Goal: Task Accomplishment & Management: Manage account settings

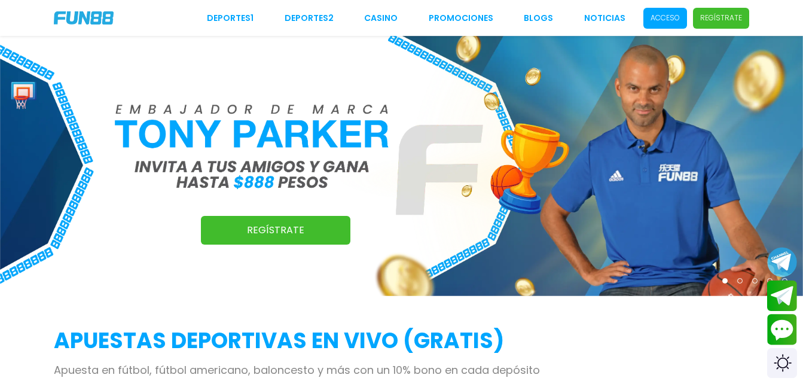
click at [665, 19] on p "Acceso" at bounding box center [664, 18] width 29 height 11
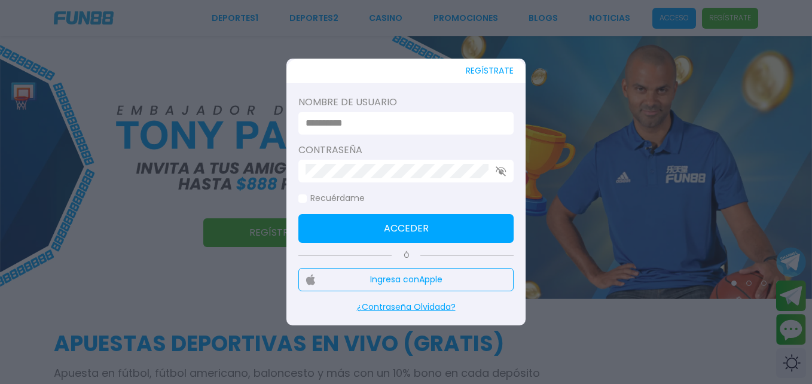
click at [360, 127] on input at bounding box center [402, 123] width 194 height 14
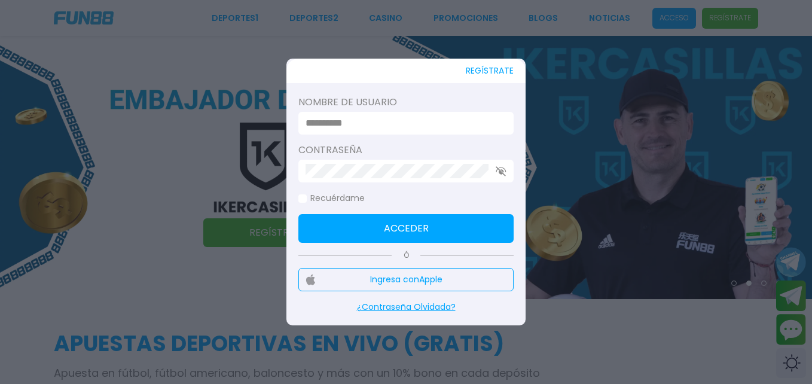
type input "**********"
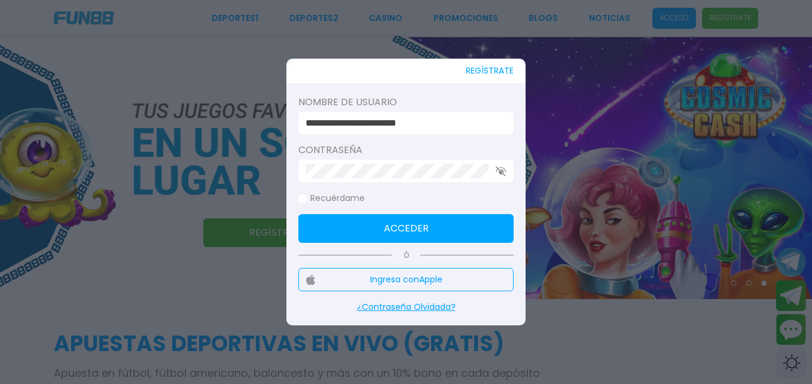
click at [484, 179] on div at bounding box center [405, 171] width 215 height 23
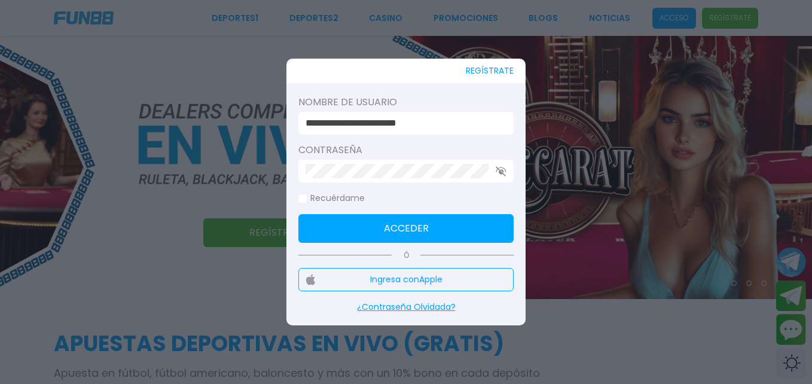
drag, startPoint x: 404, startPoint y: 122, endPoint x: 395, endPoint y: 129, distance: 12.0
click at [395, 129] on input "**********" at bounding box center [402, 123] width 194 height 14
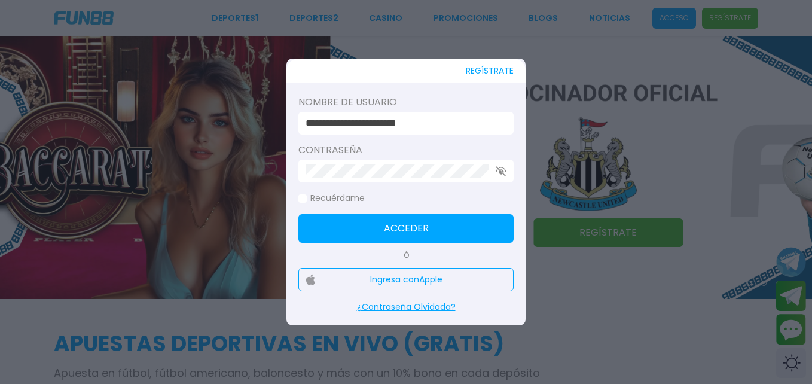
click at [504, 174] on icon "button" at bounding box center [501, 171] width 11 height 10
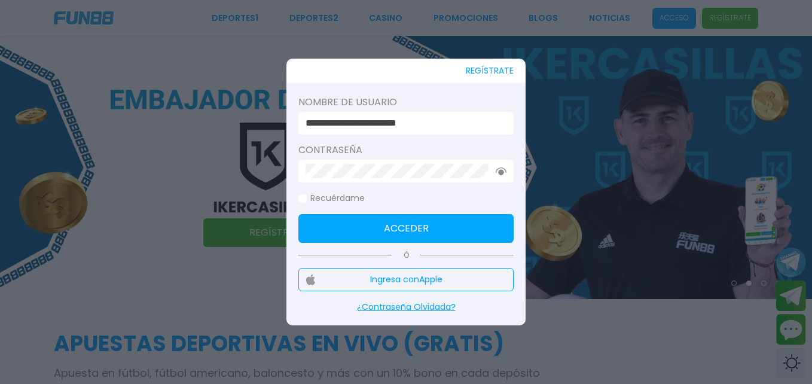
click at [499, 173] on use "button" at bounding box center [501, 171] width 11 height 8
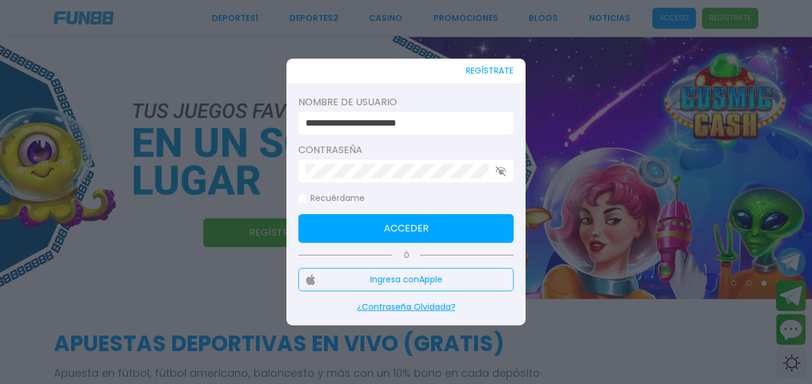
click at [499, 165] on div at bounding box center [405, 171] width 215 height 23
click at [497, 178] on div at bounding box center [405, 171] width 215 height 23
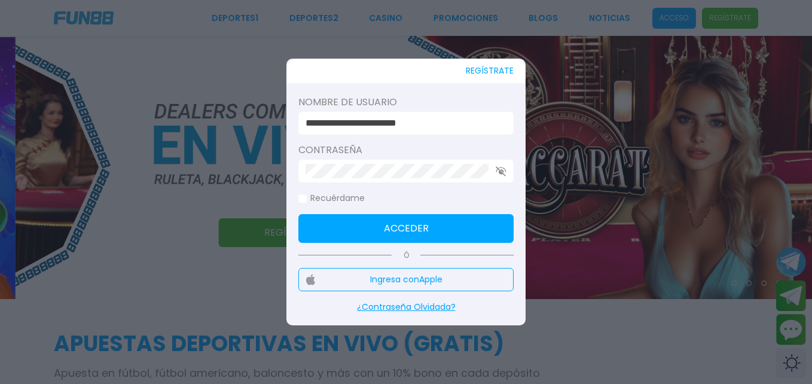
click at [503, 166] on icon "button" at bounding box center [501, 171] width 11 height 10
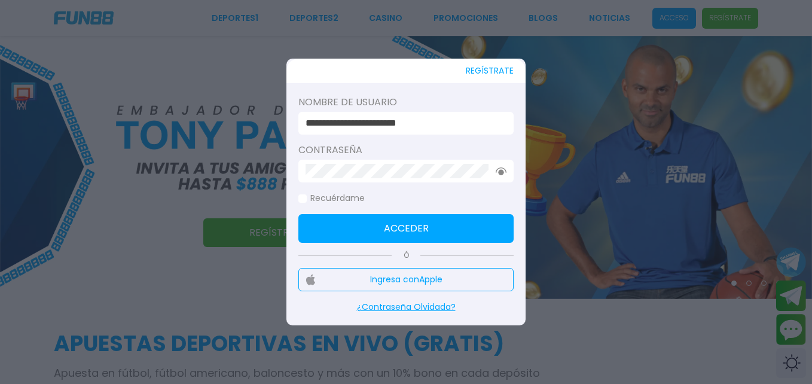
click button "Acceder" at bounding box center [405, 228] width 215 height 29
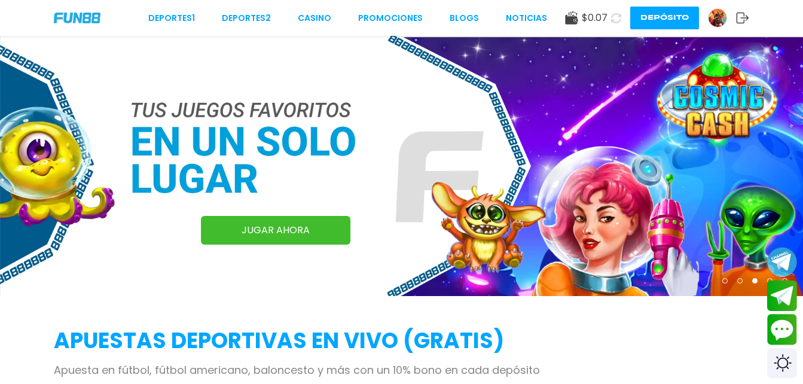
click at [614, 15] on icon at bounding box center [616, 18] width 10 height 10
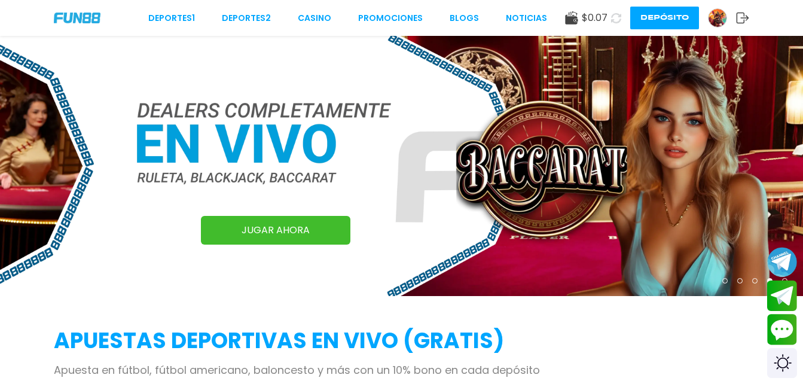
click at [612, 17] on icon at bounding box center [616, 18] width 10 height 10
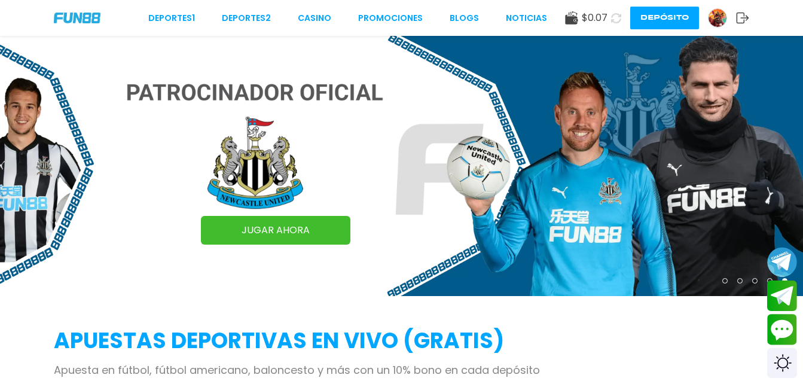
click at [741, 17] on icon at bounding box center [742, 18] width 13 height 12
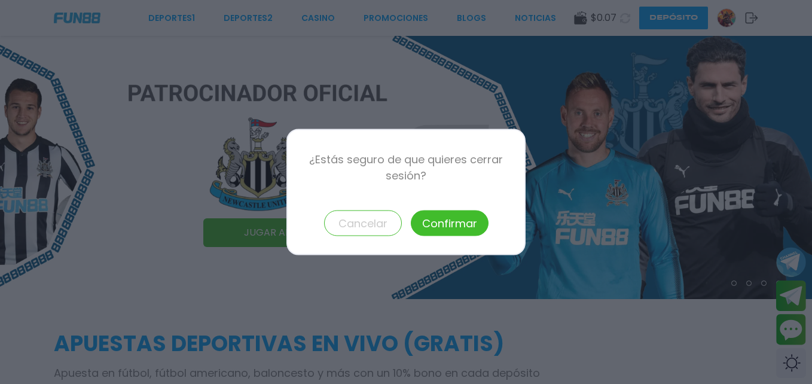
click at [444, 215] on button "Confirmar" at bounding box center [450, 223] width 78 height 26
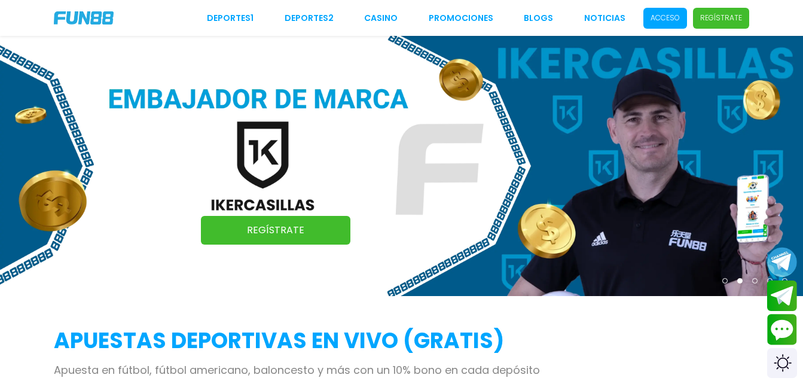
click at [674, 21] on p "Acceso" at bounding box center [664, 18] width 29 height 11
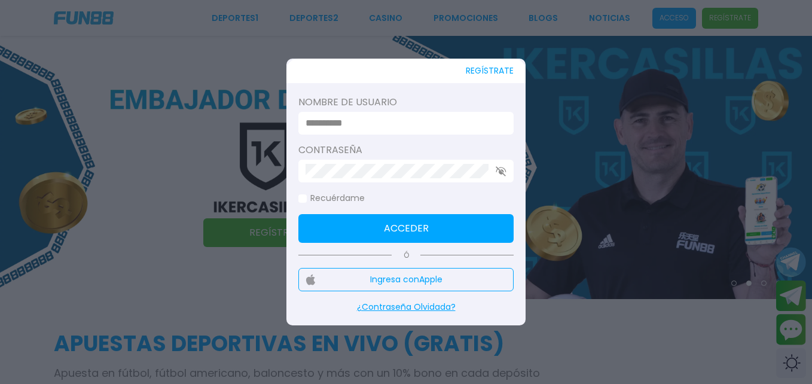
click at [333, 124] on input at bounding box center [402, 123] width 194 height 14
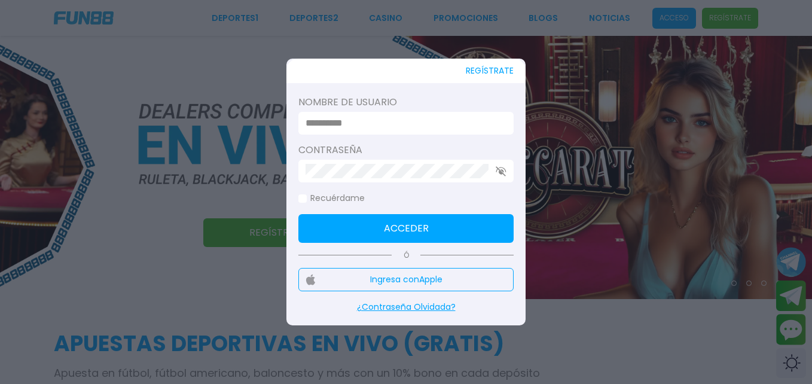
type input "**********"
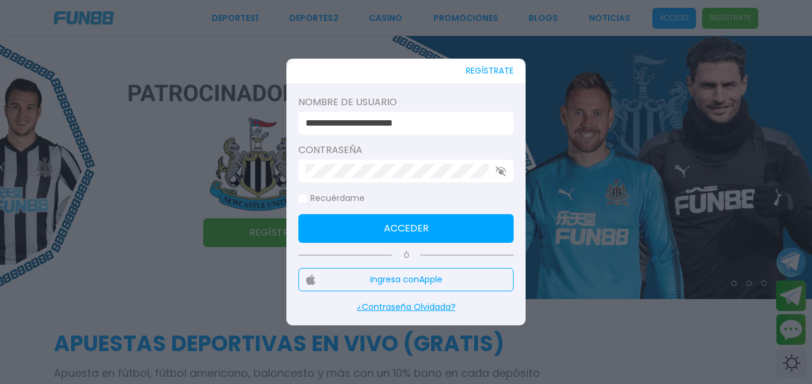
click at [475, 163] on div at bounding box center [405, 171] width 215 height 23
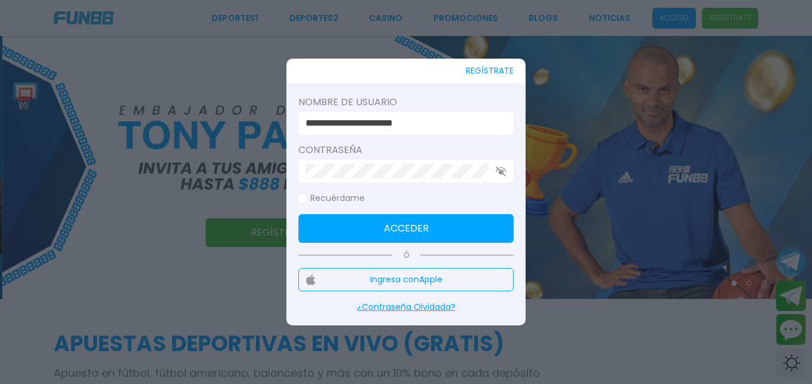
click at [505, 174] on icon "button" at bounding box center [501, 171] width 11 height 10
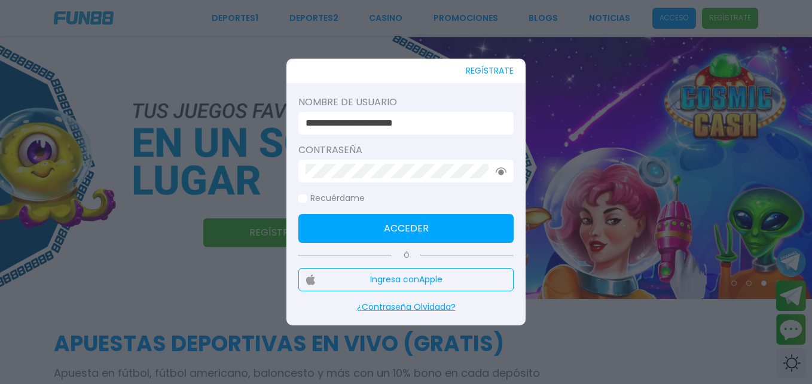
click button "Acceder" at bounding box center [405, 228] width 215 height 29
